Goal: Transaction & Acquisition: Purchase product/service

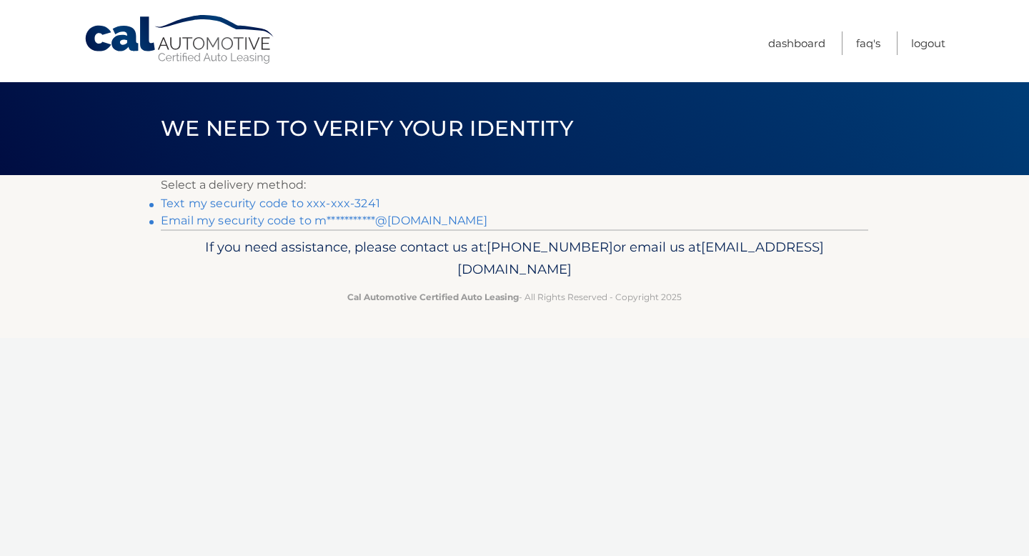
click at [262, 222] on link "**********" at bounding box center [324, 221] width 327 height 14
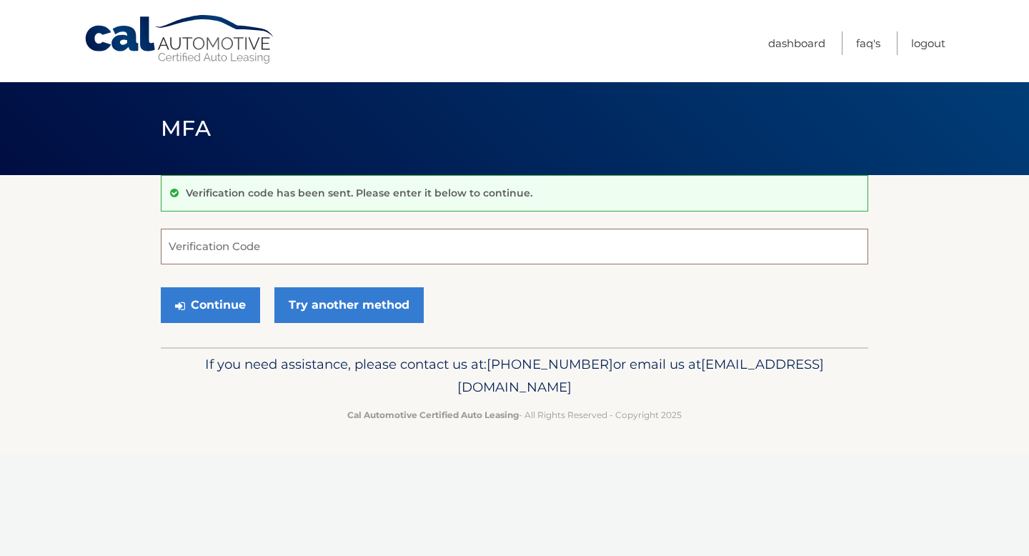
click at [269, 242] on input "Verification Code" at bounding box center [515, 247] width 708 height 36
type input "777330"
click at [232, 294] on button "Continue" at bounding box center [210, 305] width 99 height 36
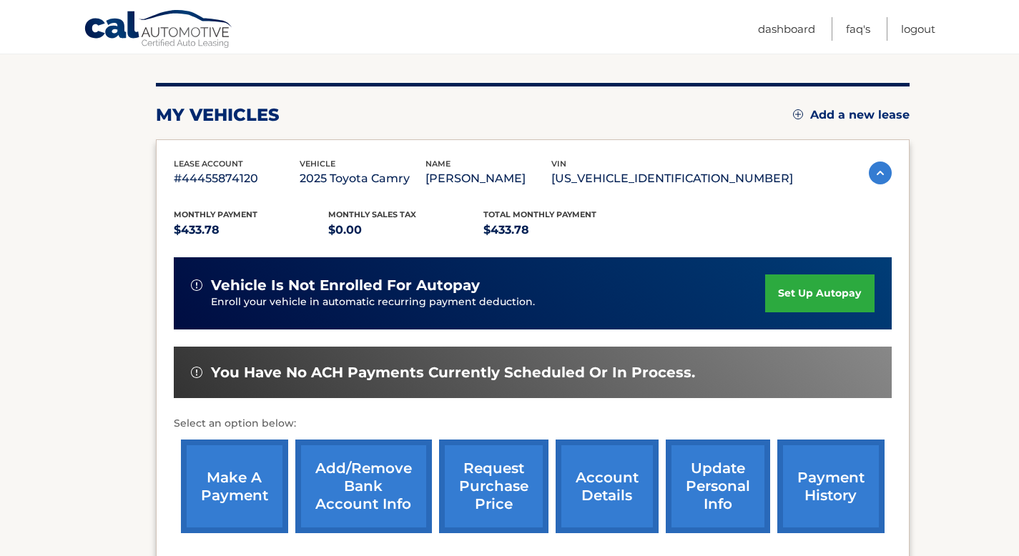
scroll to position [172, 0]
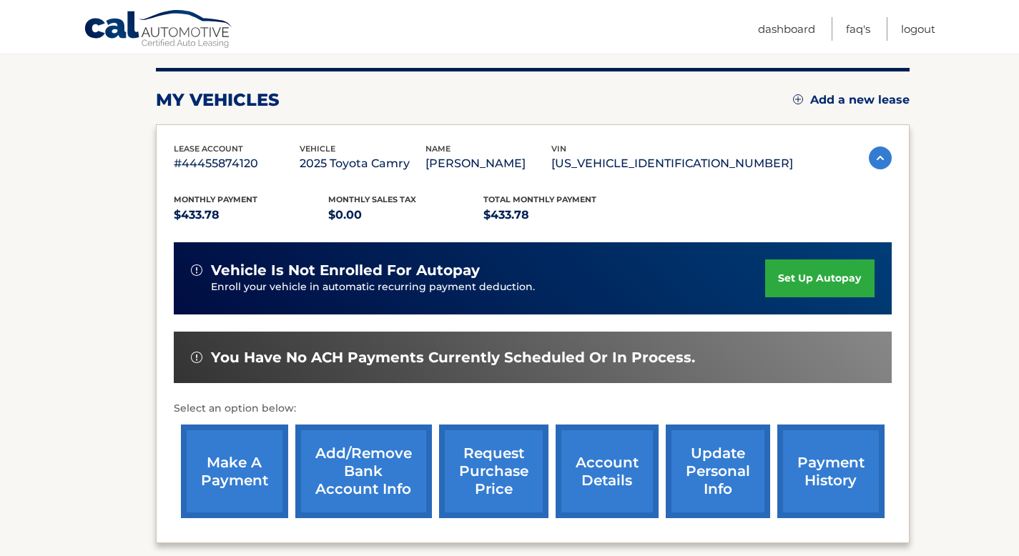
click at [223, 459] on link "make a payment" at bounding box center [234, 472] width 107 height 94
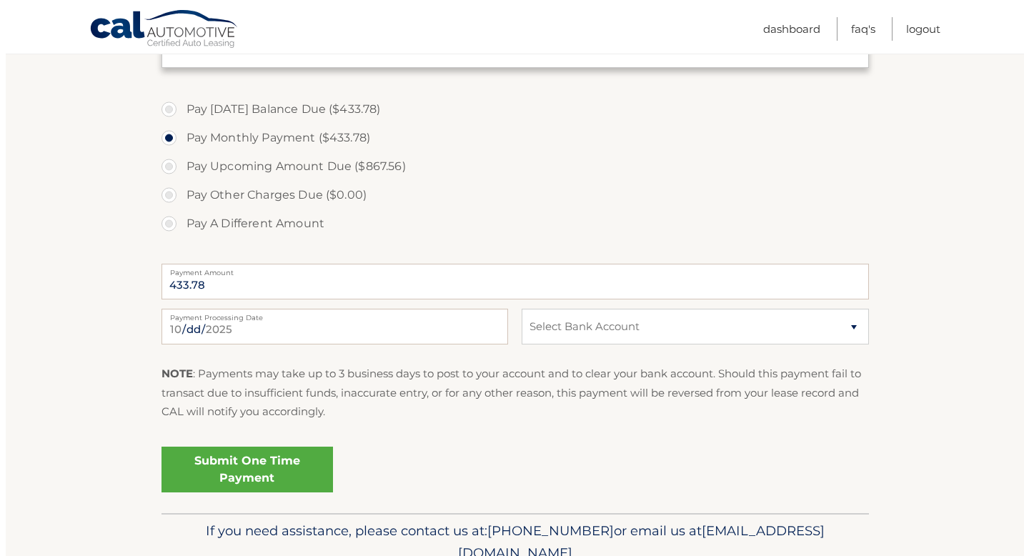
scroll to position [486, 0]
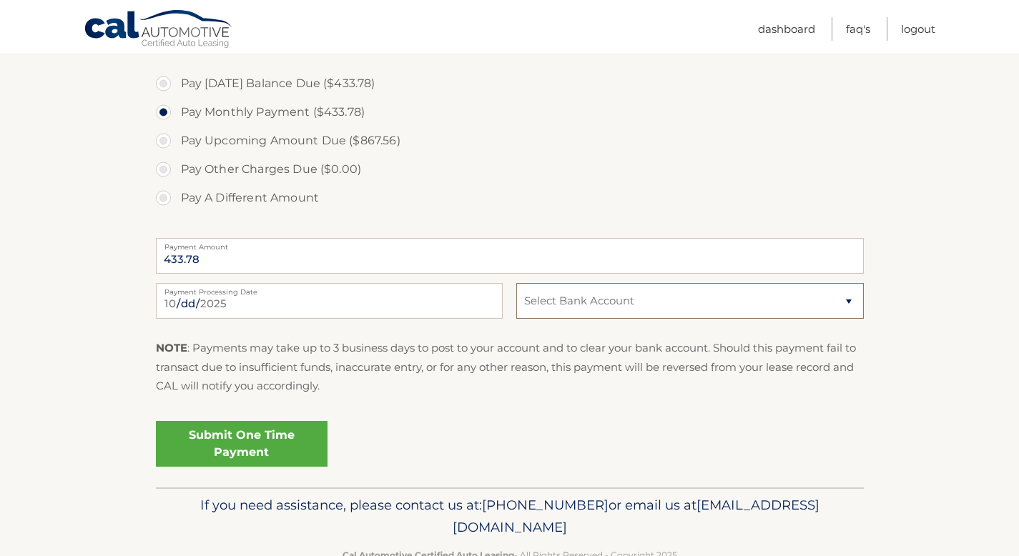
click at [846, 302] on select "Select Bank Account Checking BANK OF AMERICA, N.A. *****3487 Checking BANK OF A…" at bounding box center [689, 301] width 347 height 36
select select "OTNiYTNhNGMtZjYxOS00ZmNiLWEyNmItNDI1ZjA3N2Y4OGYz"
click at [273, 440] on link "Submit One Time Payment" at bounding box center [242, 444] width 172 height 46
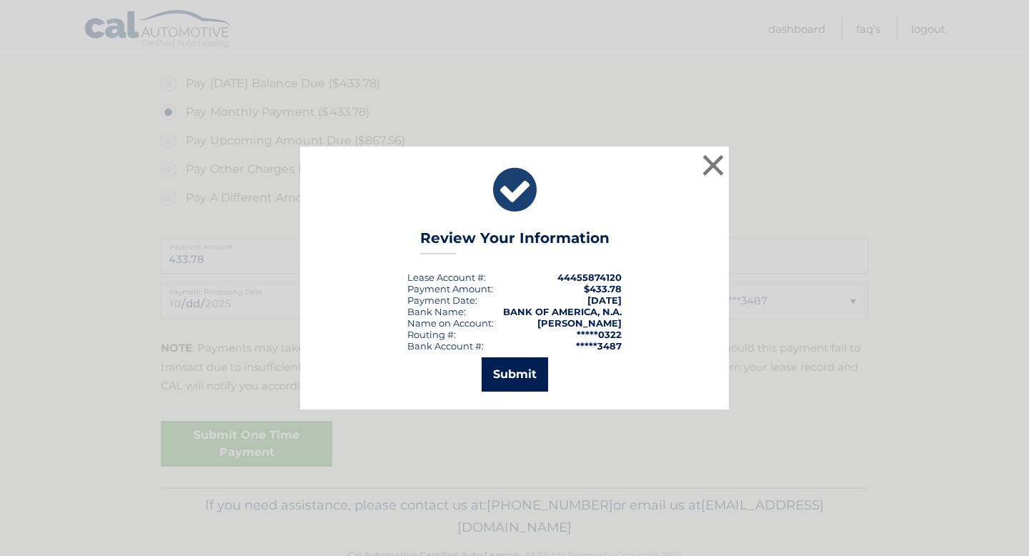
click at [521, 376] on button "Submit" at bounding box center [515, 374] width 66 height 34
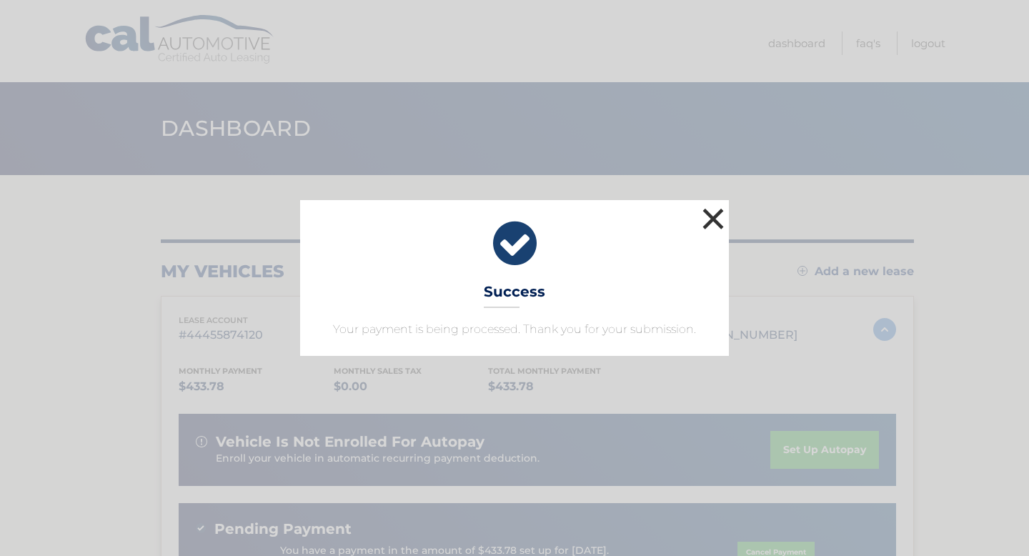
click at [719, 216] on button "×" at bounding box center [713, 218] width 29 height 29
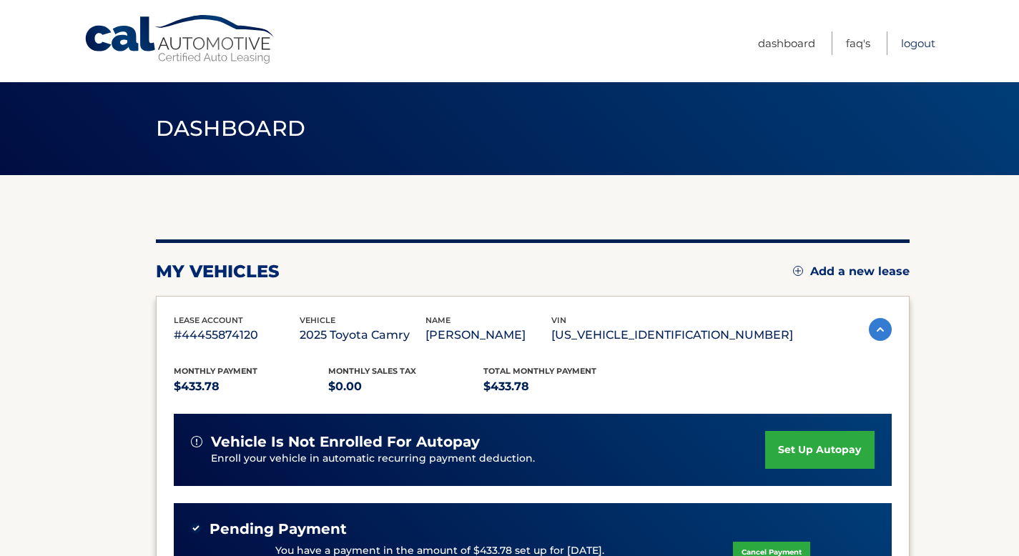
click at [906, 43] on link "Logout" at bounding box center [918, 43] width 34 height 24
